Goal: Task Accomplishment & Management: Manage account settings

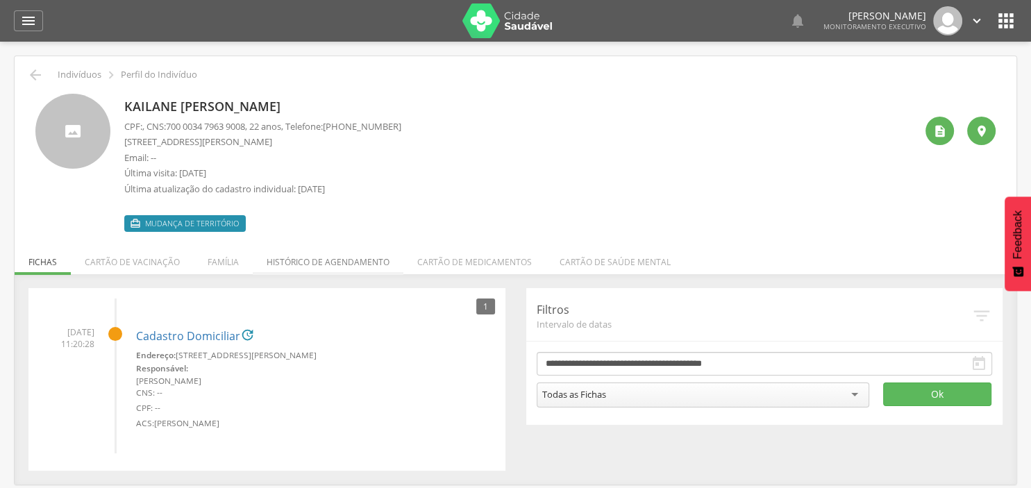
click at [362, 260] on li "Histórico de agendamento" at bounding box center [328, 258] width 151 height 33
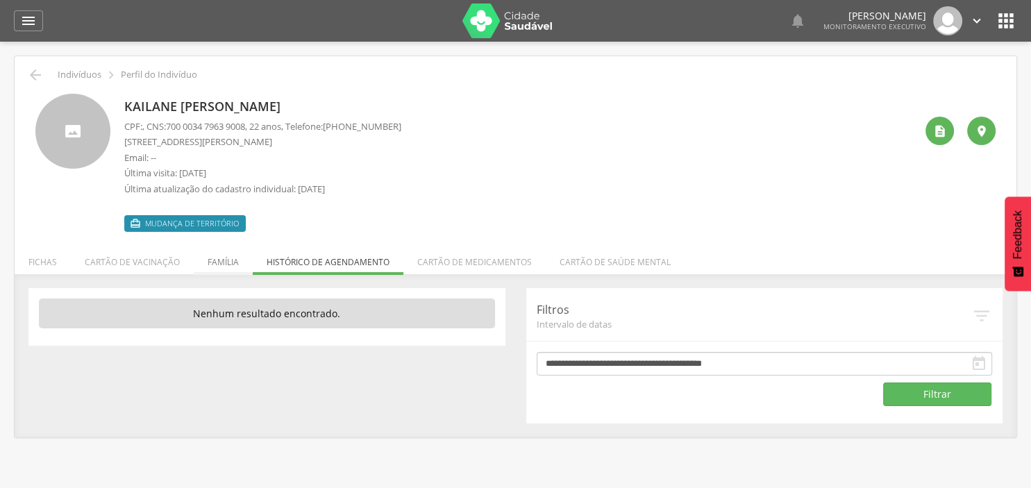
click at [226, 265] on li "Família" at bounding box center [223, 258] width 59 height 33
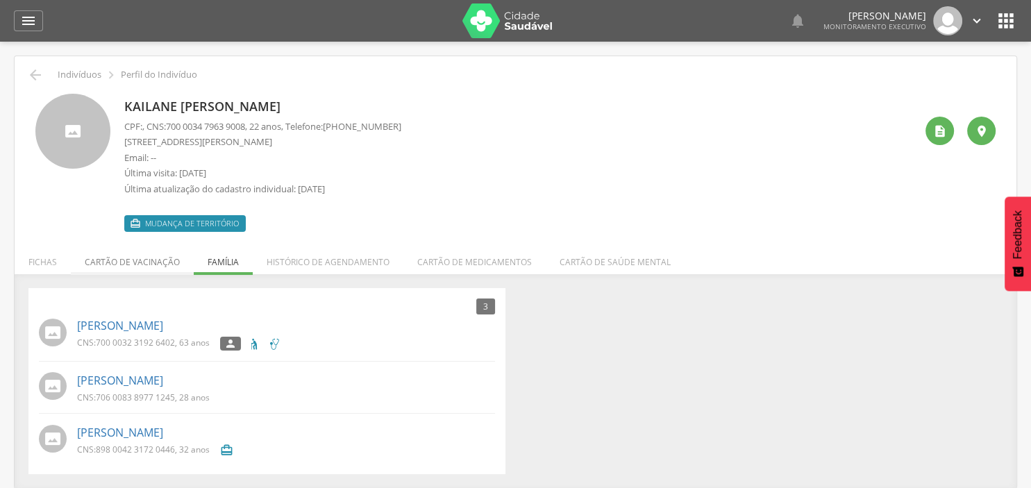
click at [119, 259] on li "Cartão de vacinação" at bounding box center [132, 258] width 123 height 33
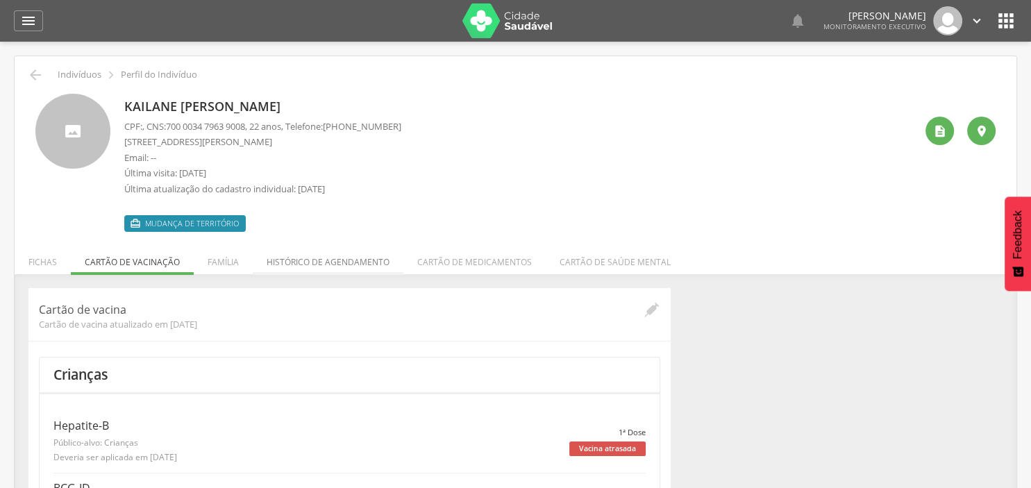
click at [310, 255] on li "Histórico de agendamento" at bounding box center [328, 258] width 151 height 33
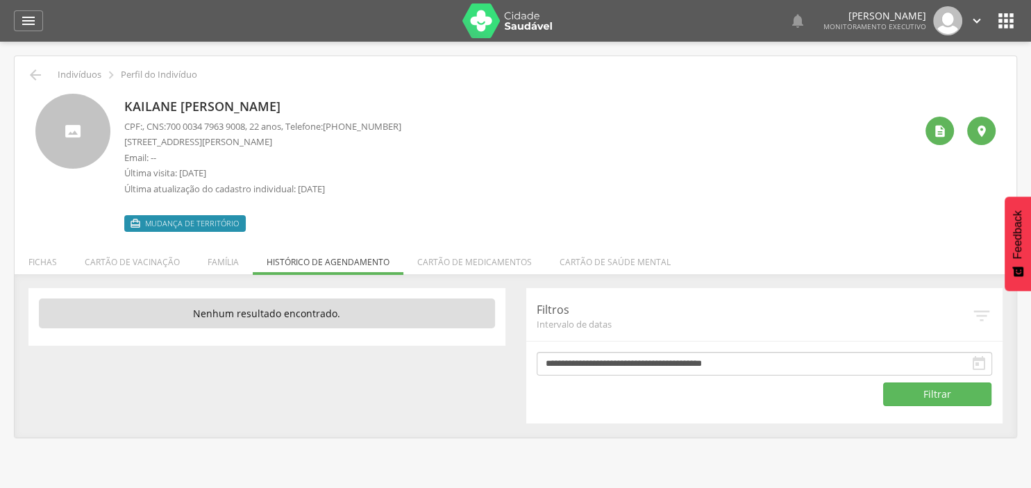
drag, startPoint x: 337, startPoint y: 101, endPoint x: 124, endPoint y: 91, distance: 214.1
click at [124, 91] on div "Kailane [PERSON_NAME] CPF: , CNS: [PHONE_NUMBER] , 22 anos, Telefone: [PHONE_NU…" at bounding box center [515, 157] width 981 height 149
copy p "Kailane [PERSON_NAME]"
click at [980, 21] on icon "" at bounding box center [976, 20] width 15 height 15
click at [901, 82] on link "Sair" at bounding box center [929, 80] width 110 height 17
